Goal: Task Accomplishment & Management: Manage account settings

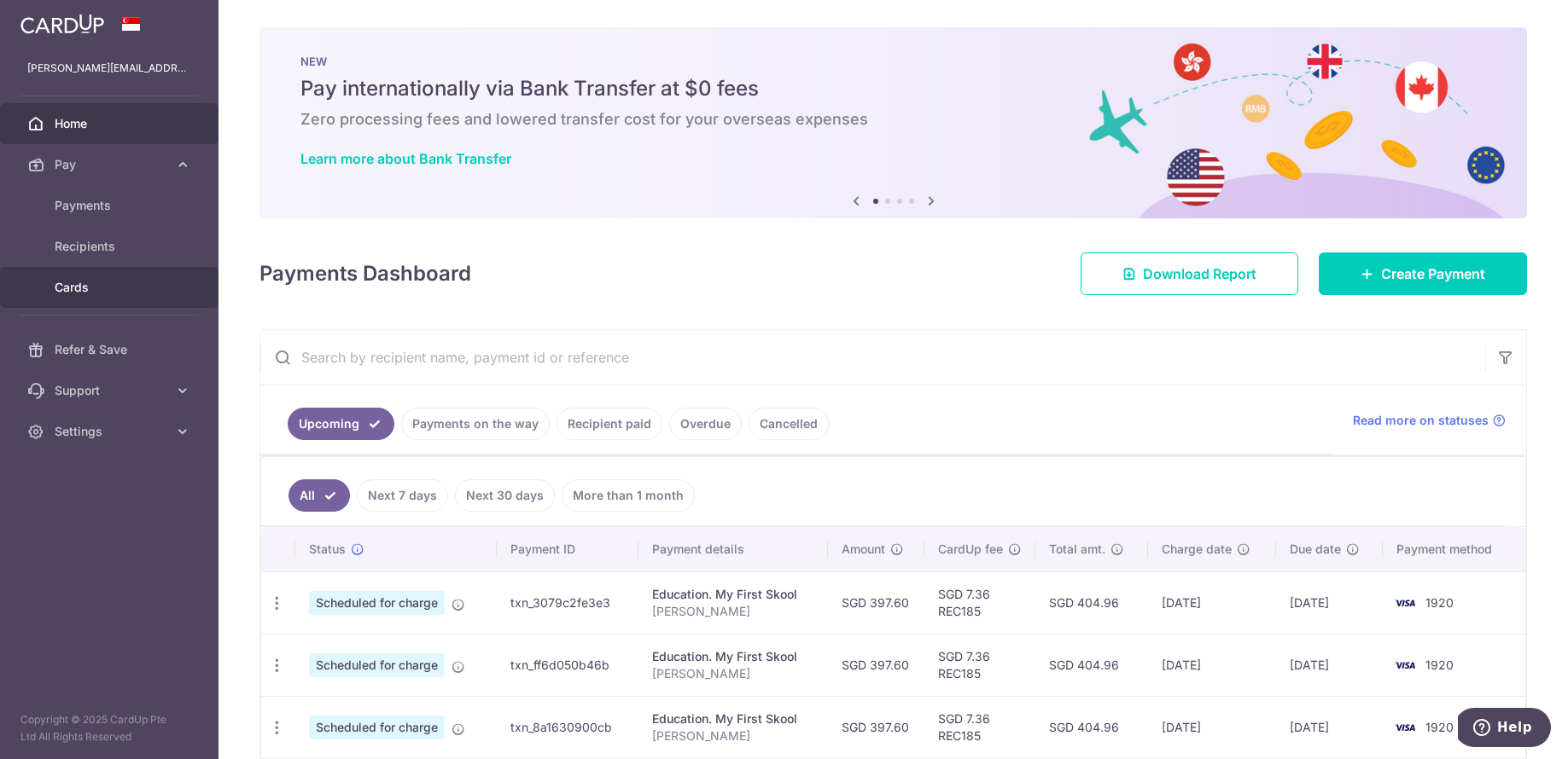
click at [100, 276] on link "Cards" at bounding box center [109, 288] width 218 height 41
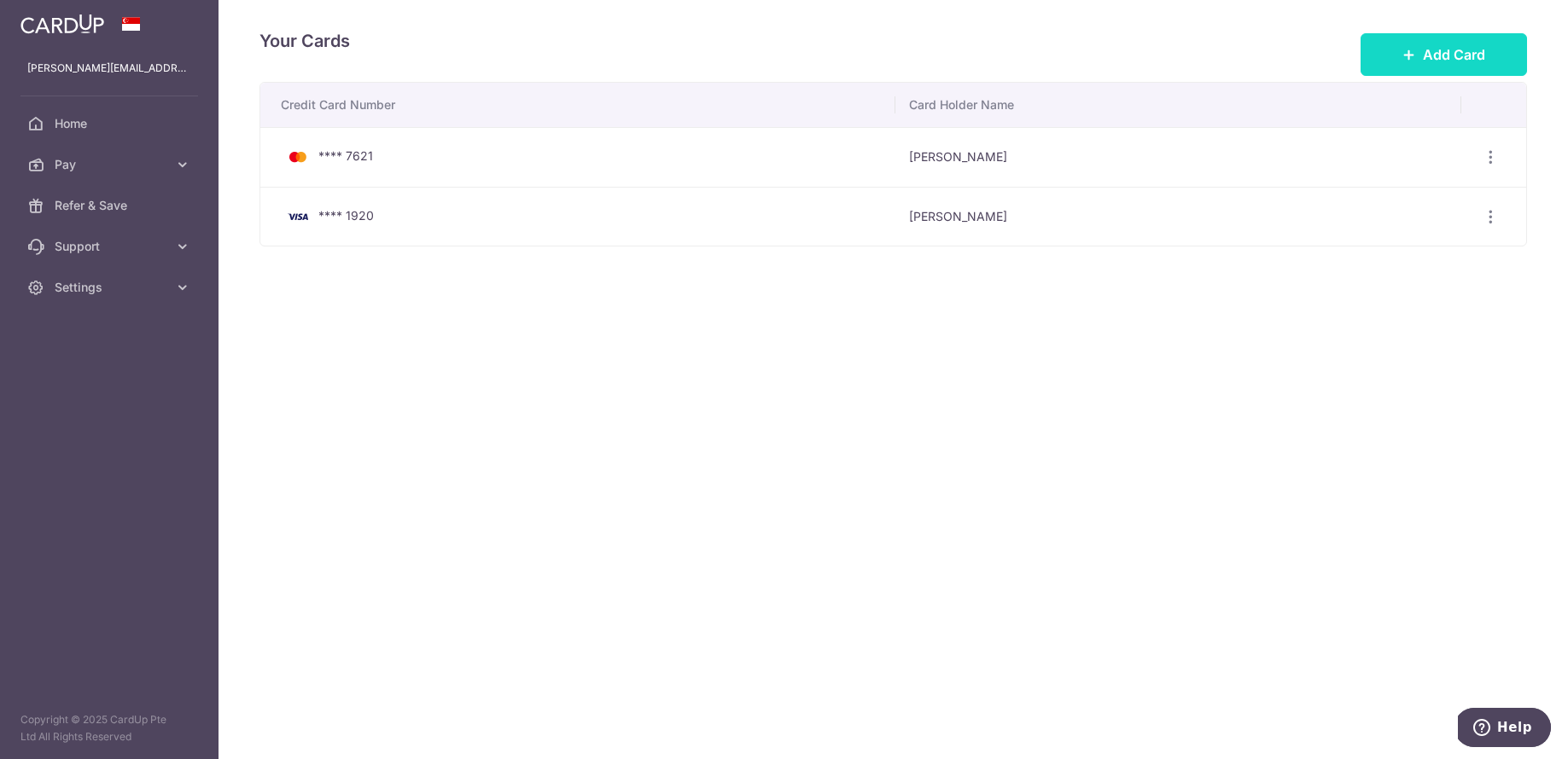
click at [1404, 65] on button "Add Card" at bounding box center [1444, 55] width 166 height 43
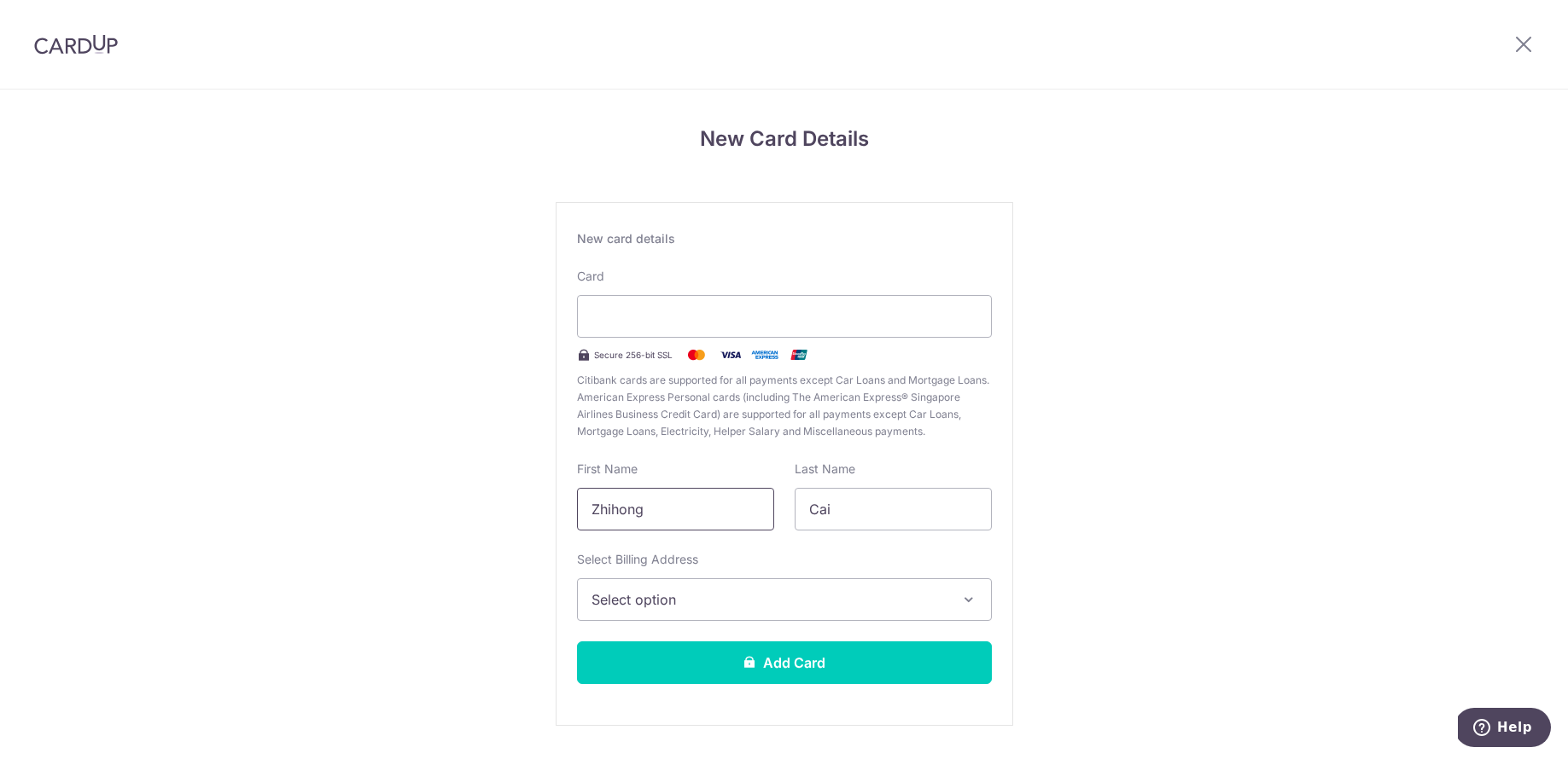
drag, startPoint x: 701, startPoint y: 524, endPoint x: 506, endPoint y: 527, distance: 195.0
click at [506, 527] on div "New Card Details New card details Card Secure 256-bit SSL Citibank cards are su…" at bounding box center [784, 447] width 1568 height 716
drag, startPoint x: 716, startPoint y: 493, endPoint x: 512, endPoint y: 493, distance: 204.0
click at [512, 493] on div "New Card Details New card details Card Secure 256-bit SSL Citibank cards are su…" at bounding box center [784, 447] width 1568 height 716
drag, startPoint x: 737, startPoint y: 502, endPoint x: 440, endPoint y: 508, distance: 297.1
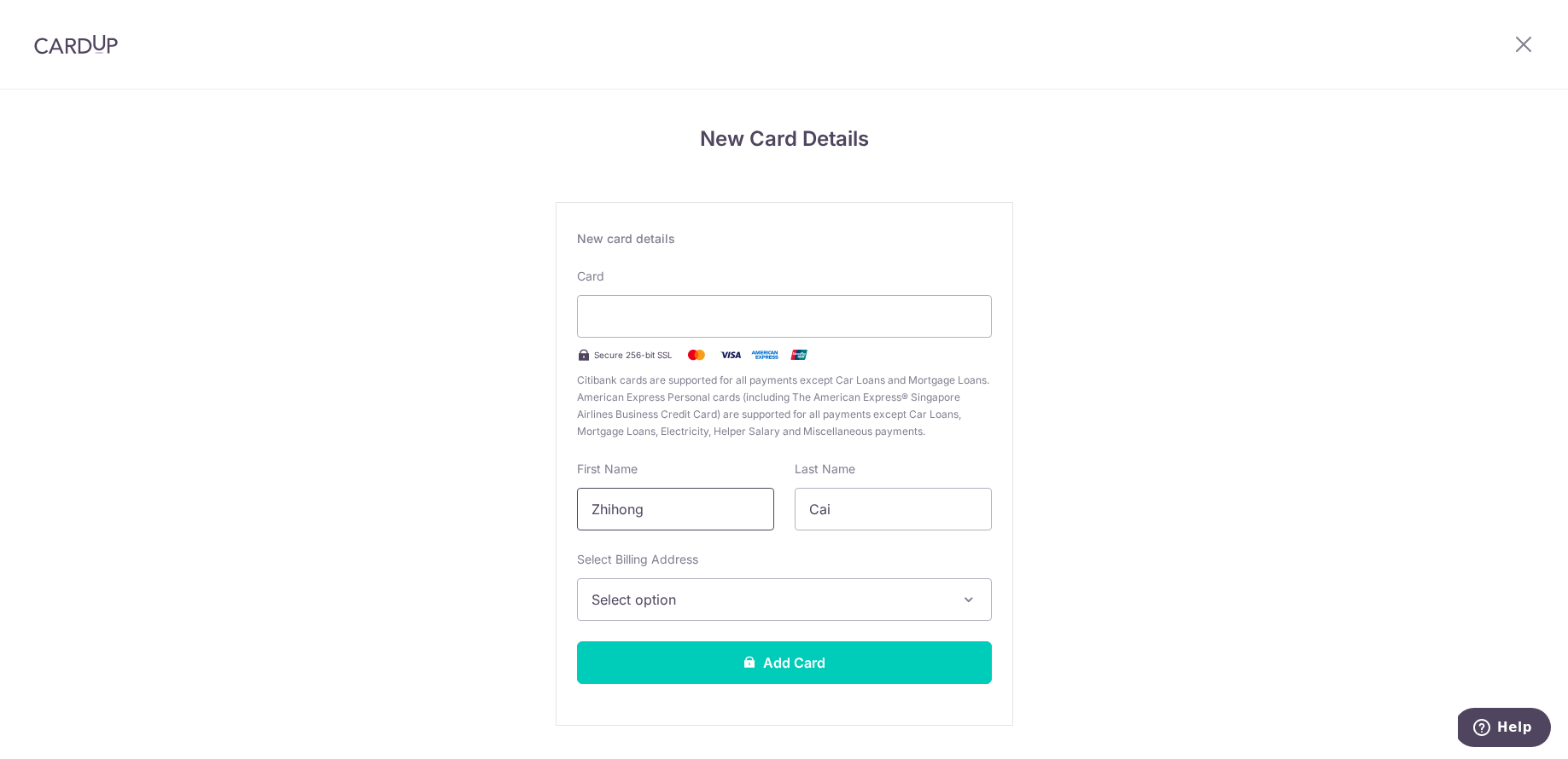
click at [440, 508] on div "New Card Details New card details Card Secure 256-bit SSL Citibank cards are su…" at bounding box center [784, 447] width 1568 height 716
type input "YICHAO"
type input "[PERSON_NAME]"
click at [616, 599] on span "Select option" at bounding box center [768, 599] width 355 height 21
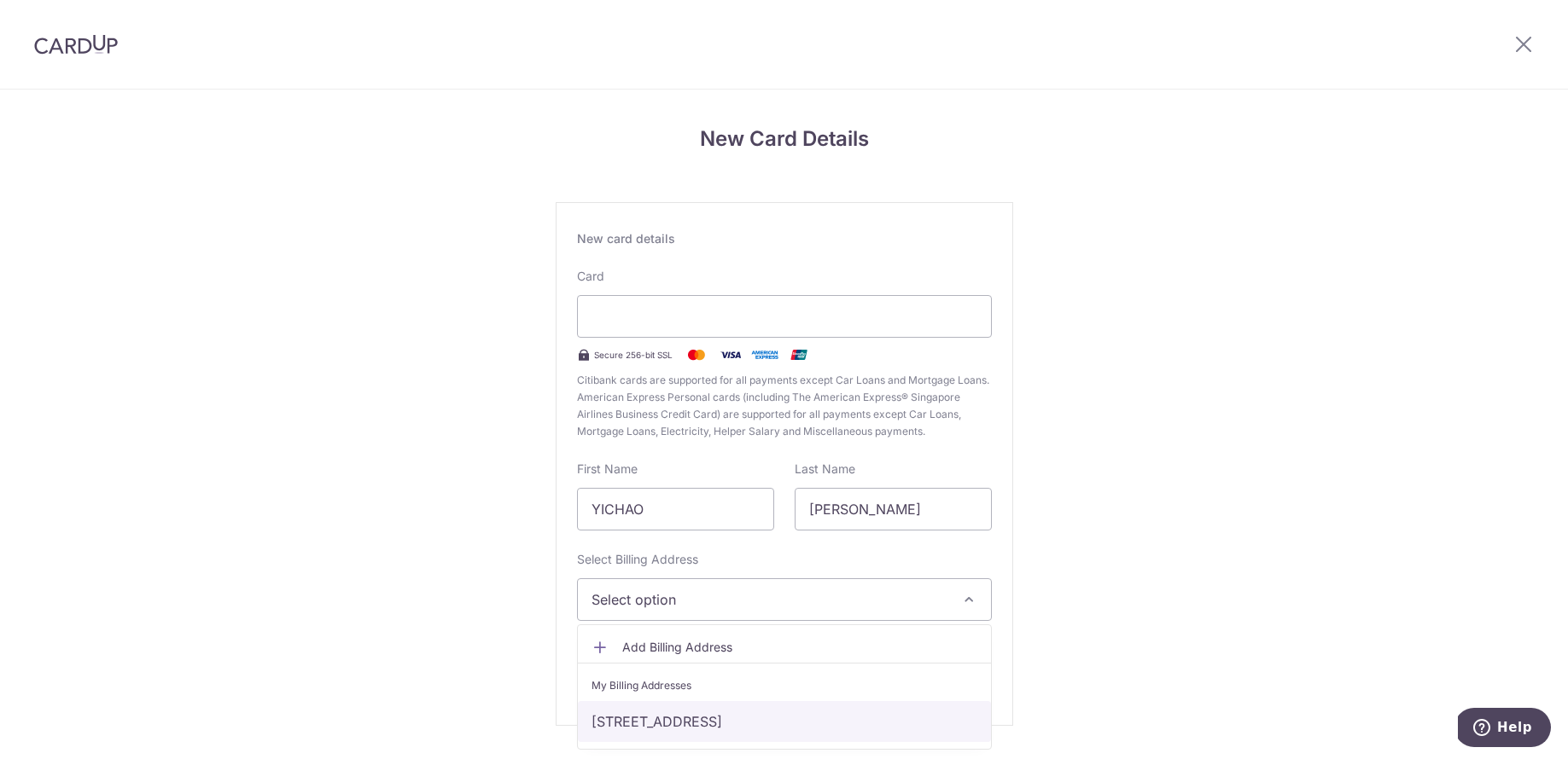
click at [640, 726] on link "[STREET_ADDRESS]" at bounding box center [784, 721] width 413 height 41
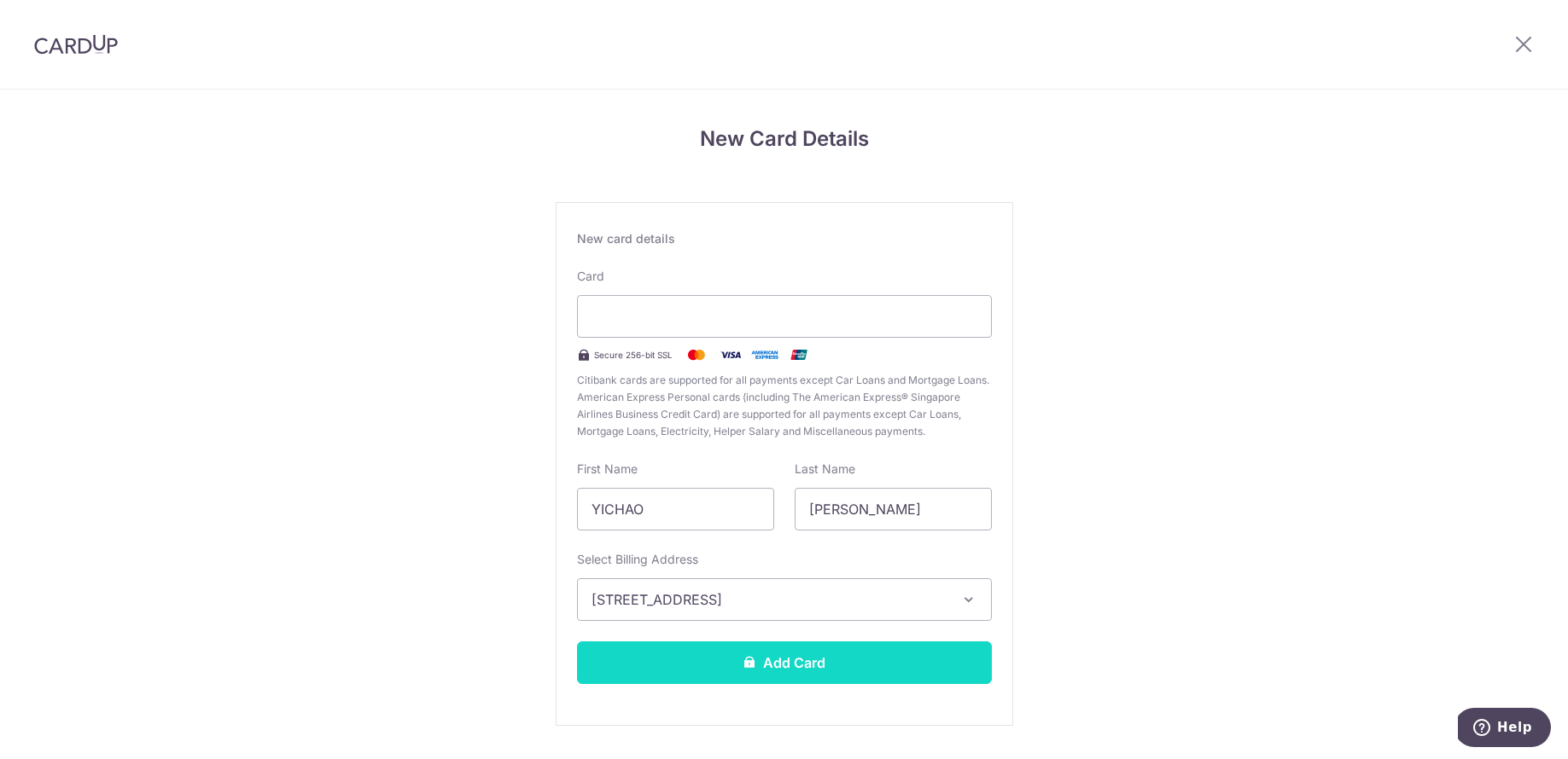
click at [737, 652] on button "Add Card" at bounding box center [784, 662] width 415 height 43
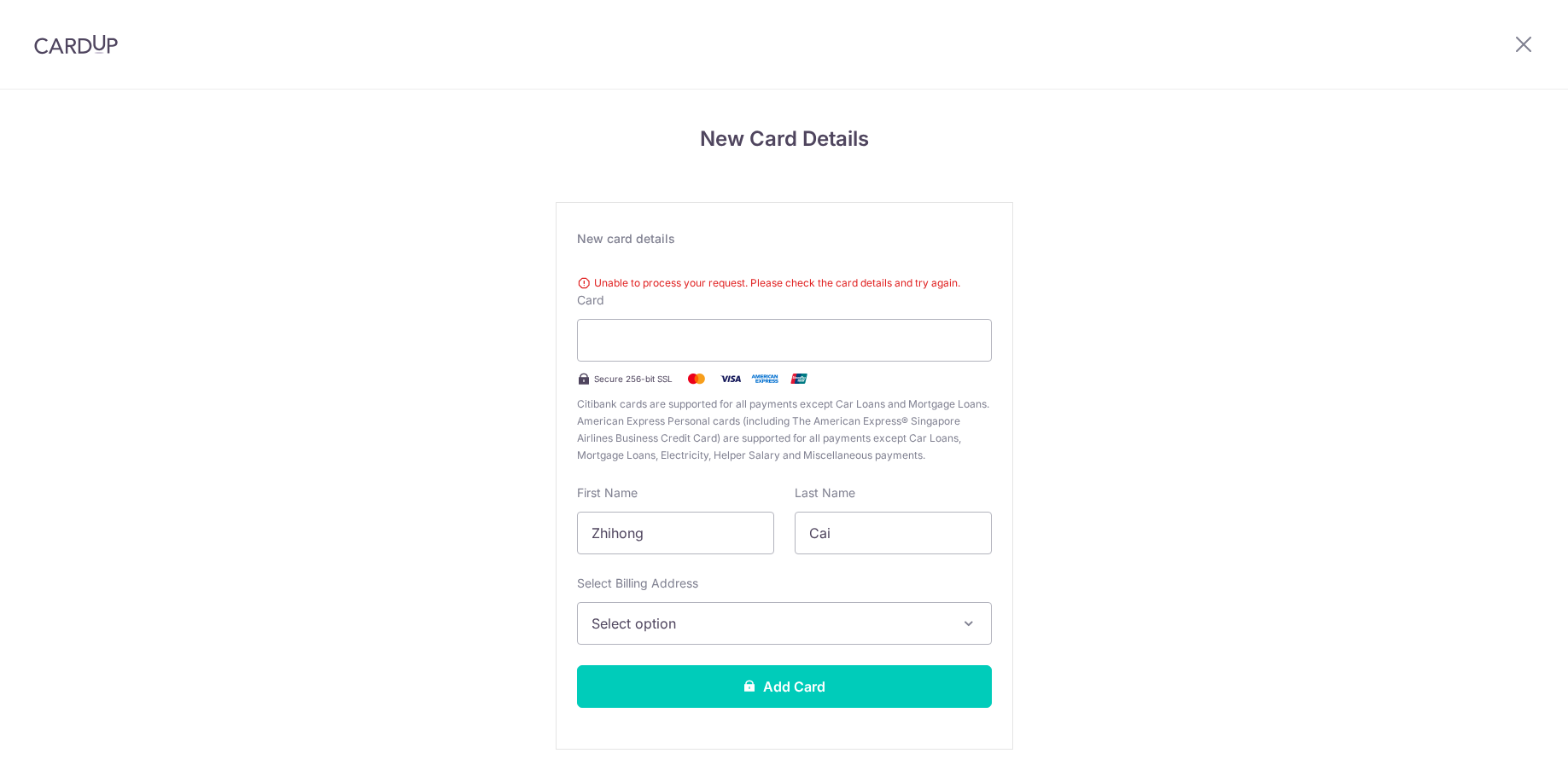
scroll to position [71, 0]
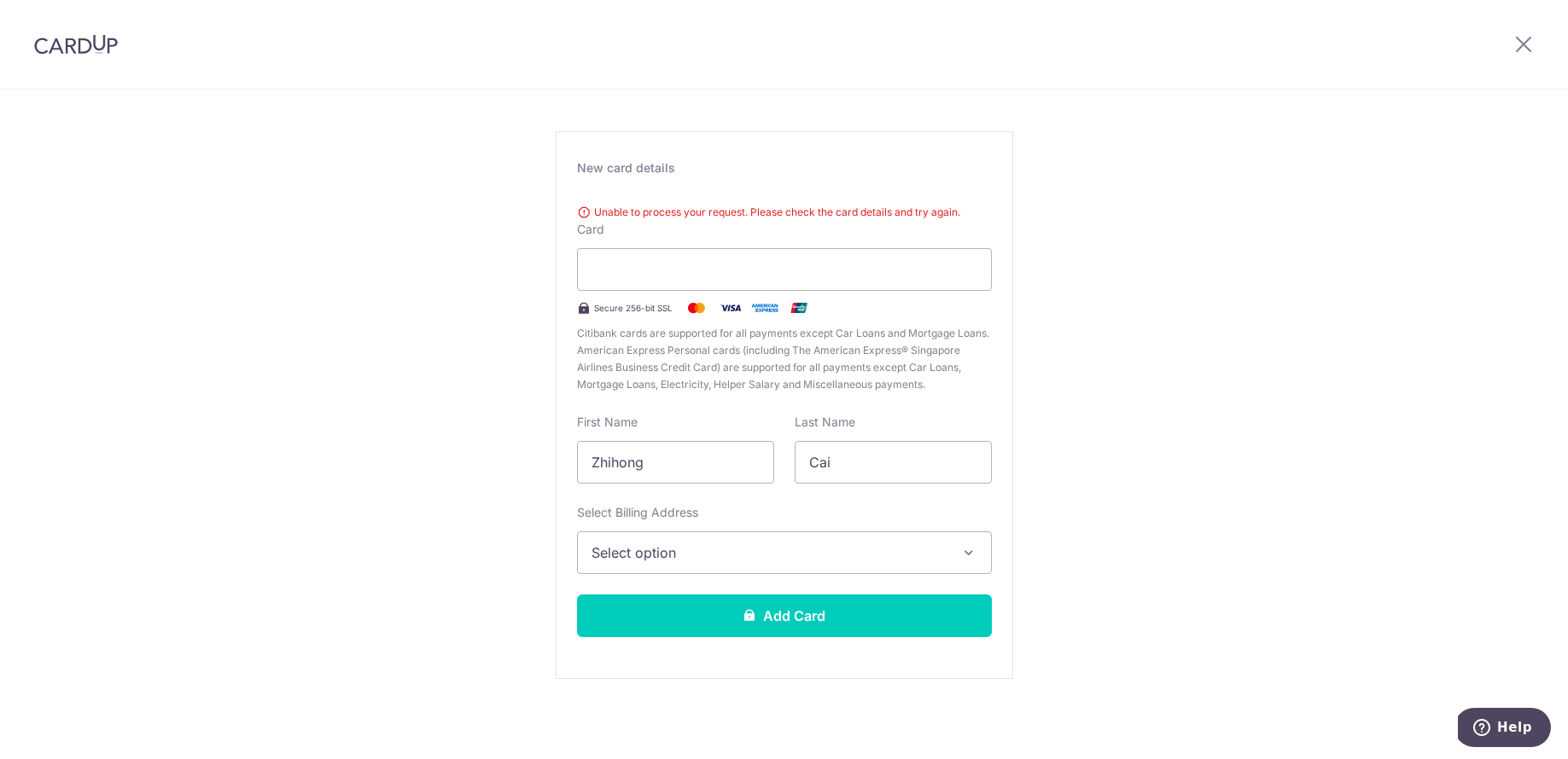
click at [100, 51] on img at bounding box center [75, 44] width 83 height 21
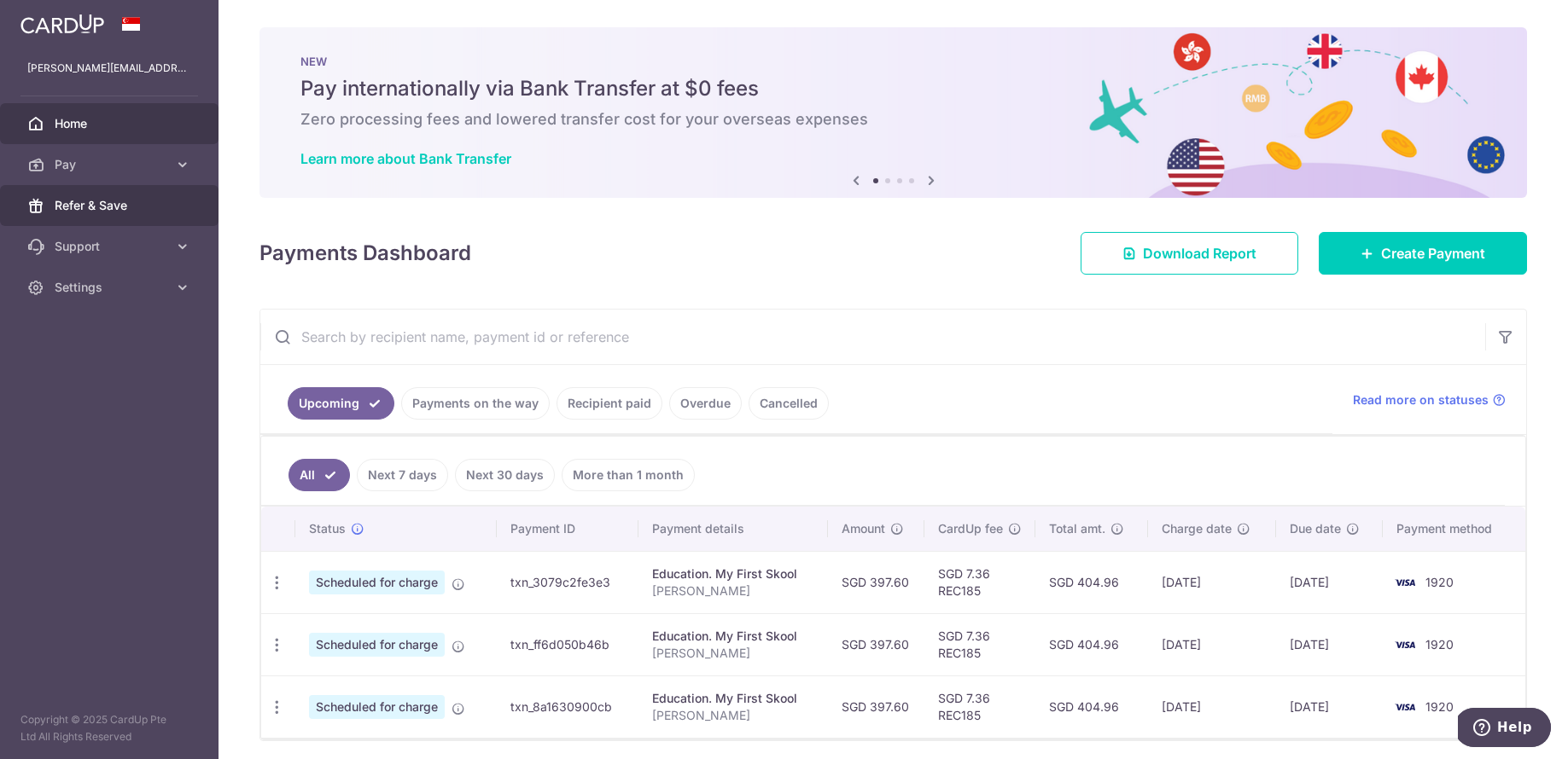
click at [110, 203] on span "Refer & Save" at bounding box center [111, 205] width 113 height 17
